Goal: Task Accomplishment & Management: Use online tool/utility

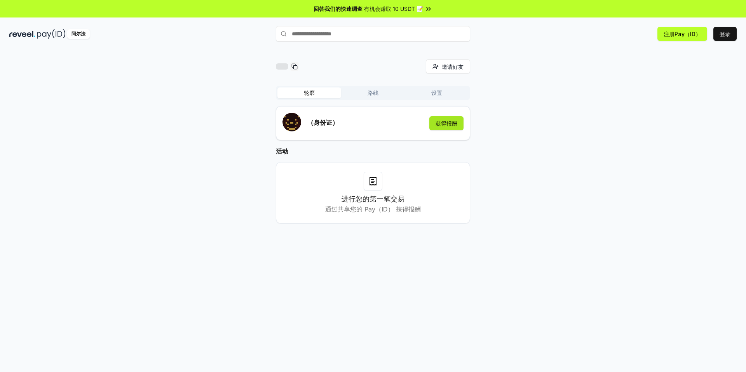
click at [449, 121] on button "获得报酬" at bounding box center [446, 123] width 34 height 14
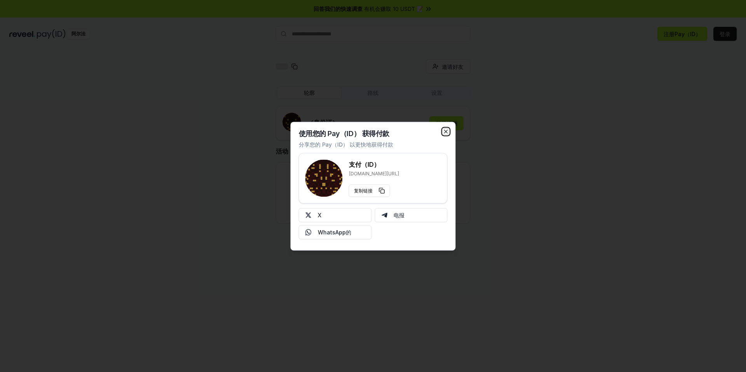
click at [447, 128] on icon "button" at bounding box center [446, 131] width 6 height 6
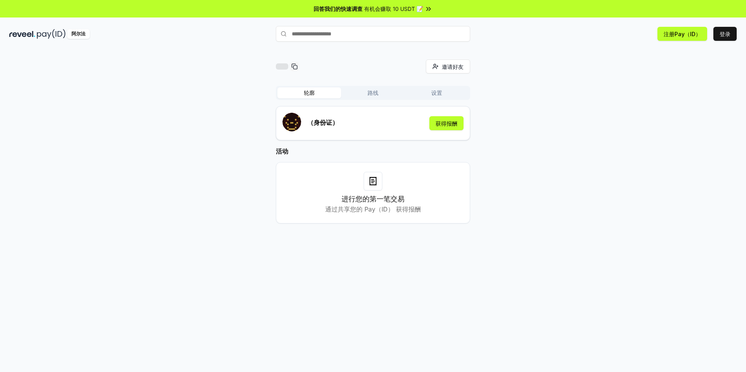
click at [367, 96] on button "路线" at bounding box center [373, 92] width 64 height 11
click at [330, 96] on button "轮廓" at bounding box center [310, 92] width 64 height 11
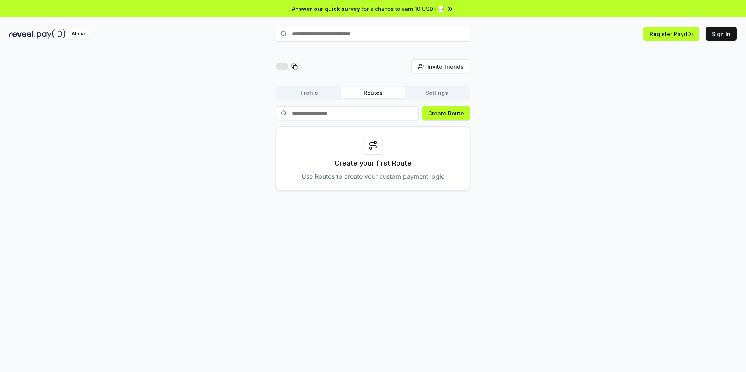
click at [378, 144] on div at bounding box center [373, 145] width 19 height 19
click at [373, 156] on div "Create your first Route Use Routes to create your custom payment logic" at bounding box center [373, 158] width 194 height 65
